Goal: Task Accomplishment & Management: Manage account settings

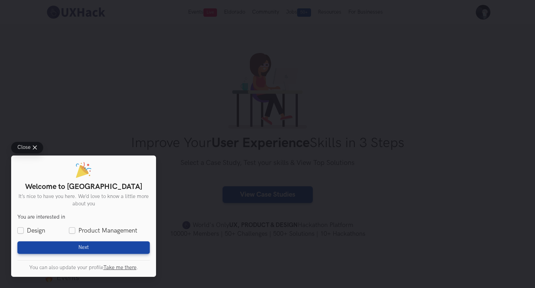
click at [36, 142] on button "Close" at bounding box center [27, 147] width 32 height 11
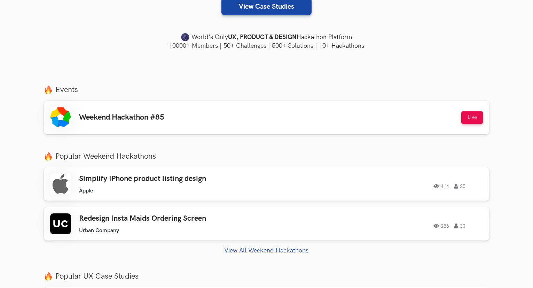
scroll to position [189, 0]
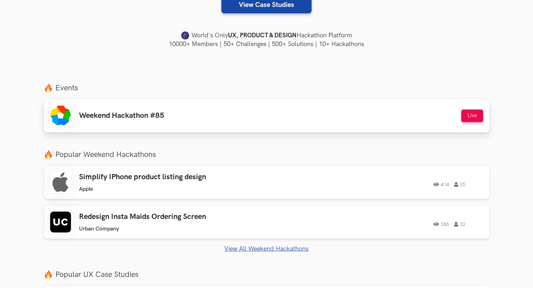
click at [376, 114] on div "Weekend Hackathon #85 Live" at bounding box center [266, 115] width 433 height 21
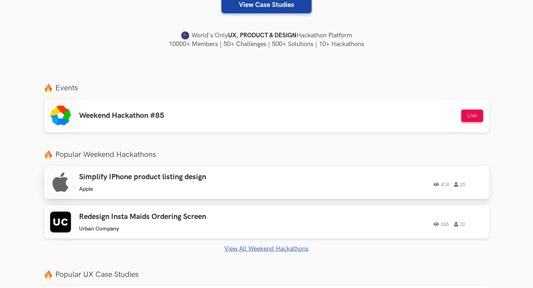
click at [111, 190] on ul "Apple" at bounding box center [178, 189] width 198 height 7
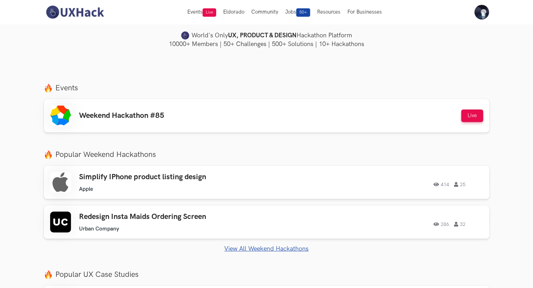
scroll to position [0, 0]
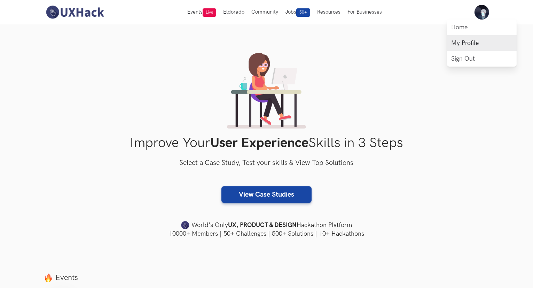
click at [467, 46] on link "My Profile" at bounding box center [482, 43] width 70 height 16
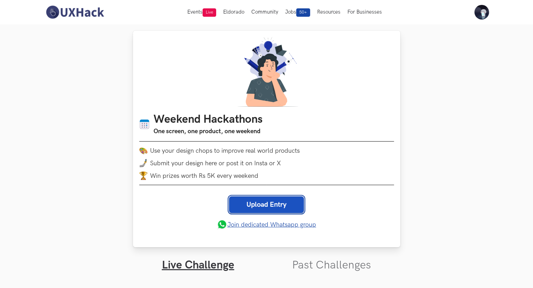
click at [283, 201] on link "Upload Entry" at bounding box center [266, 204] width 75 height 17
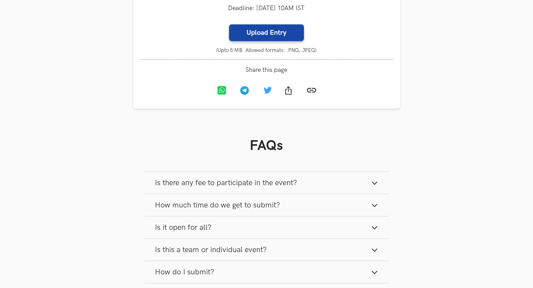
scroll to position [559, 0]
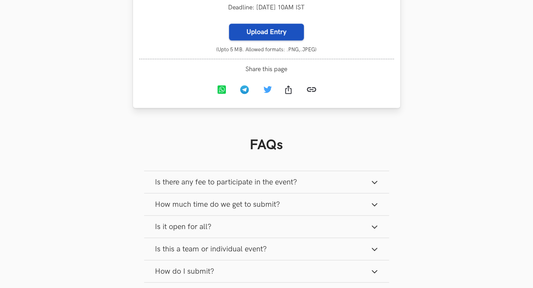
click at [260, 37] on label "Upload Entry" at bounding box center [266, 32] width 75 height 17
click at [229, 24] on input "Upload Entry" at bounding box center [229, 23] width 0 height 0
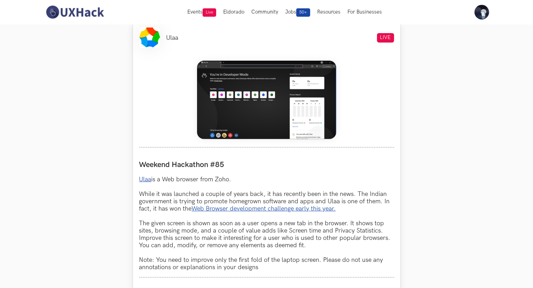
scroll to position [273, 0]
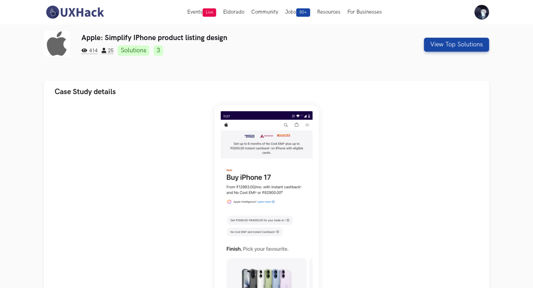
click at [139, 49] on link "Solutions" at bounding box center [134, 50] width 32 height 10
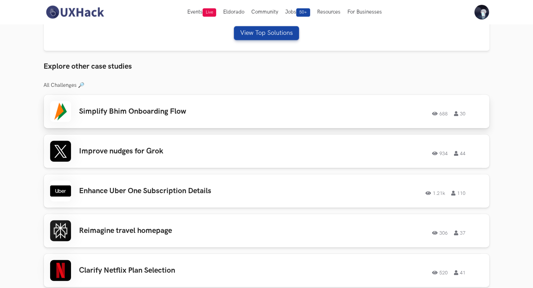
scroll to position [380, 0]
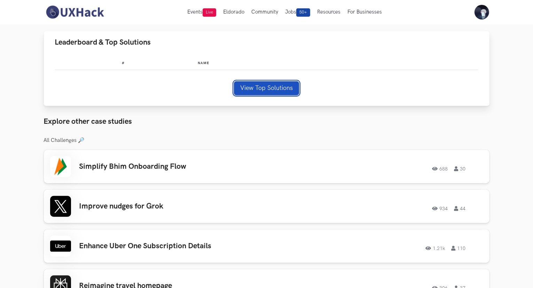
click at [265, 86] on button "View Top Solutions" at bounding box center [266, 88] width 65 height 14
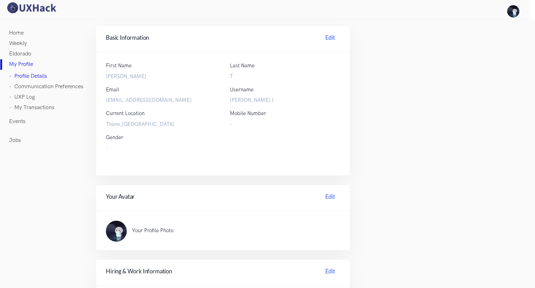
click at [239, 78] on label "T" at bounding box center [285, 76] width 110 height 8
click at [236, 76] on label "T" at bounding box center [285, 76] width 110 height 8
click at [325, 38] on link "Edit" at bounding box center [329, 38] width 19 height 11
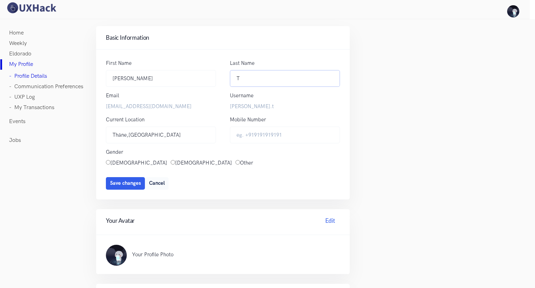
click at [247, 81] on input "T" at bounding box center [285, 78] width 110 height 17
type input "Taank"
click at [106, 177] on button "Save changes" at bounding box center [125, 183] width 39 height 13
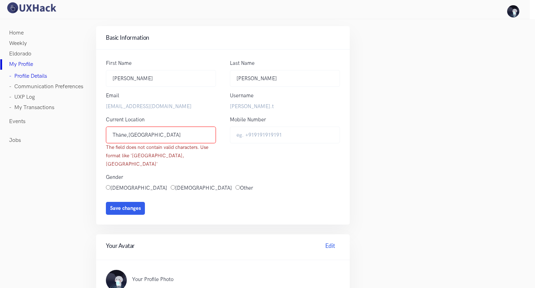
drag, startPoint x: 141, startPoint y: 133, endPoint x: 96, endPoint y: 130, distance: 45.4
click at [96, 130] on div "First Name Zarna Zarna Last Name Taank T Email zarnataank9@gmail.com Username z…" at bounding box center [222, 136] width 253 height 175
type input "Mumbai"
click at [229, 163] on div "Mobile Number -" at bounding box center [285, 144] width 124 height 57
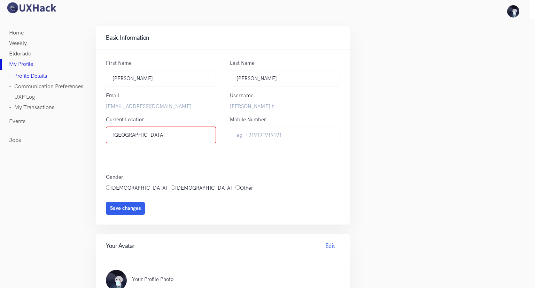
click at [111, 184] on label "Female" at bounding box center [138, 188] width 57 height 8
click at [110, 185] on input "Female" at bounding box center [108, 187] width 5 height 5
radio input "true"
click at [115, 204] on button "Save changes" at bounding box center [125, 208] width 39 height 13
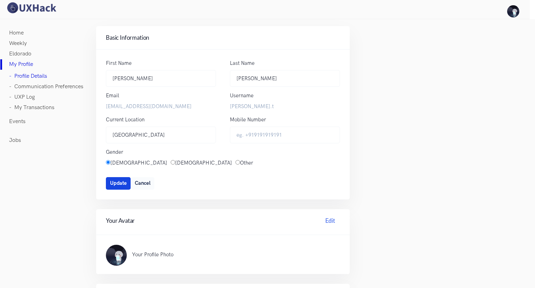
click at [119, 186] on span "Update" at bounding box center [118, 183] width 17 height 6
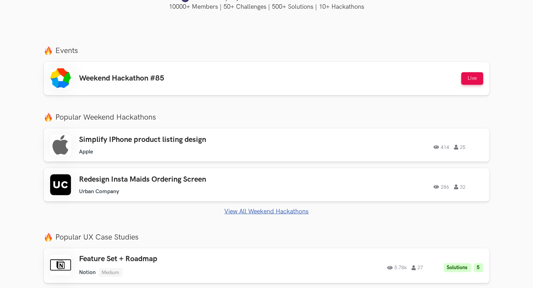
scroll to position [324, 0]
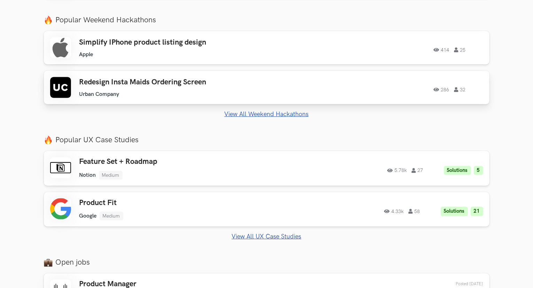
click at [205, 87] on div "Redesign Insta Maids Ordering Screen Urban Company Urban Company 286 32" at bounding box center [178, 88] width 198 height 20
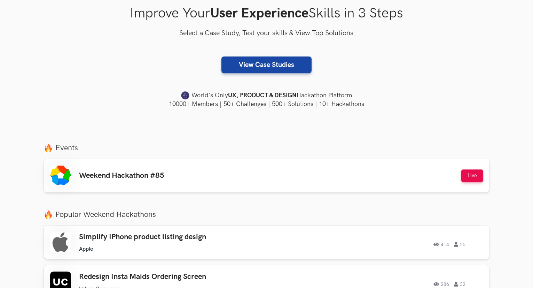
scroll to position [139, 0]
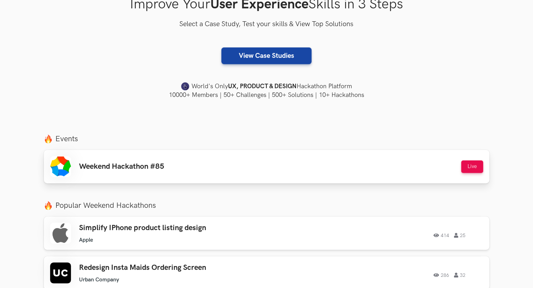
click at [331, 161] on div "Weekend Hackathon #85 Live" at bounding box center [266, 166] width 433 height 21
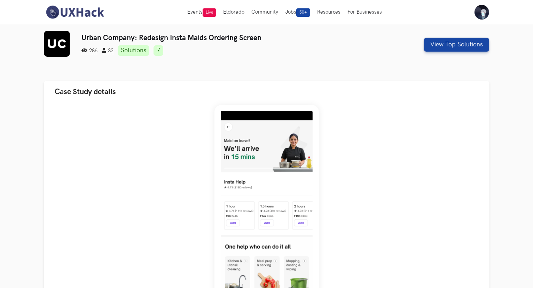
click at [138, 54] on link "Solutions" at bounding box center [134, 50] width 32 height 10
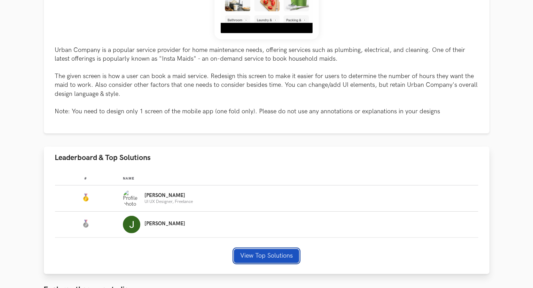
click at [267, 251] on button "View Top Solutions" at bounding box center [266, 256] width 65 height 14
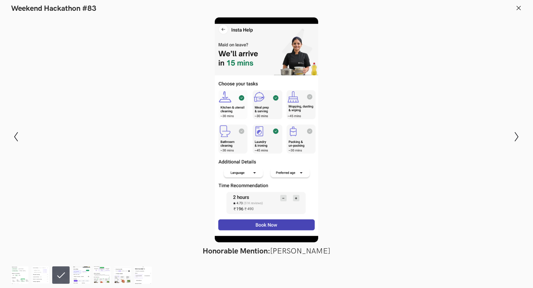
click at [247, 57] on div at bounding box center [266, 129] width 482 height 225
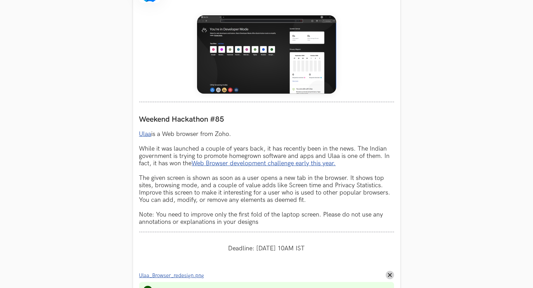
scroll to position [444, 0]
